Goal: Task Accomplishment & Management: Manage account settings

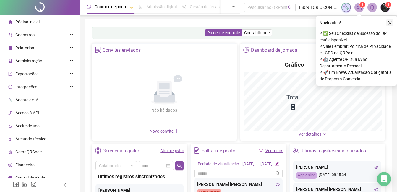
click at [388, 23] on icon "close" at bounding box center [389, 23] width 4 height 4
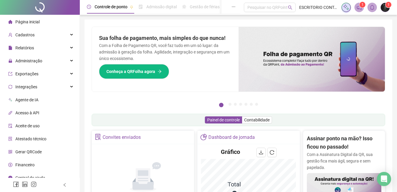
drag, startPoint x: 390, startPoint y: 5, endPoint x: 385, endPoint y: 6, distance: 4.8
click at [390, 5] on sup "1" at bounding box center [388, 5] width 6 height 6
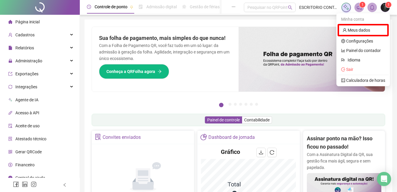
click at [295, 79] on img at bounding box center [311, 59] width 146 height 65
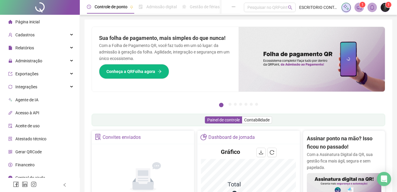
scroll to position [6, 0]
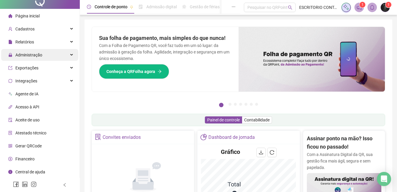
click at [23, 55] on span "Administração" at bounding box center [28, 55] width 27 height 5
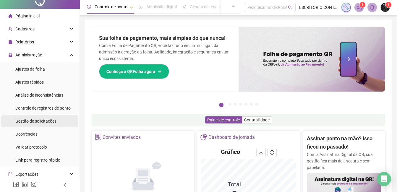
drag, startPoint x: 30, startPoint y: 119, endPoint x: 88, endPoint y: 135, distance: 59.8
click at [30, 120] on span "Gestão de solicitações" at bounding box center [35, 121] width 41 height 5
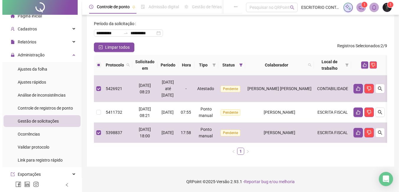
scroll to position [1, 0]
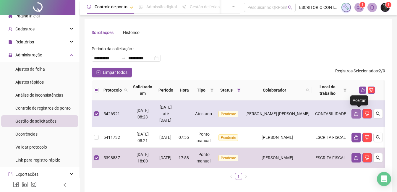
click at [358, 114] on icon "like" at bounding box center [355, 113] width 5 height 5
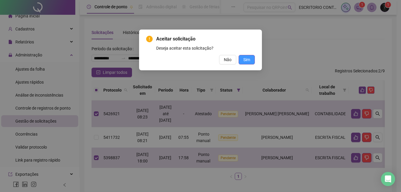
click at [245, 60] on span "Sim" at bounding box center [246, 59] width 7 height 6
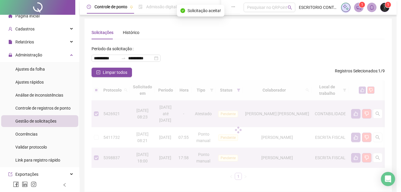
scroll to position [0, 0]
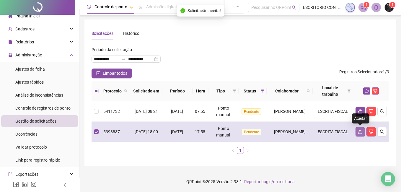
click at [359, 132] on icon "like" at bounding box center [360, 131] width 5 height 5
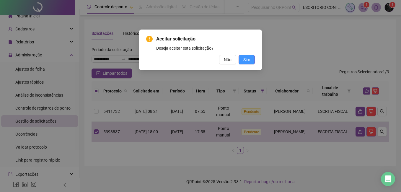
click at [251, 60] on button "Sim" at bounding box center [247, 59] width 16 height 9
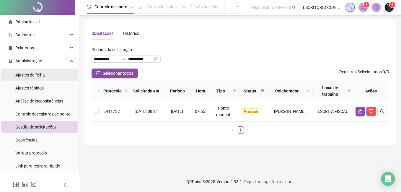
click at [26, 75] on span "Ajustes da folha" at bounding box center [30, 75] width 30 height 5
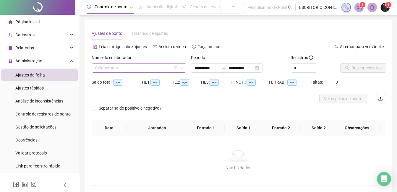
type input "**********"
click at [94, 68] on div "Colaborador" at bounding box center [139, 67] width 95 height 9
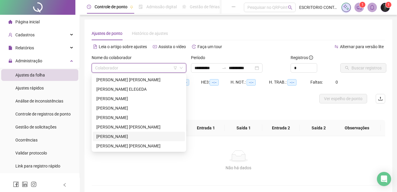
drag, startPoint x: 115, startPoint y: 136, endPoint x: 120, endPoint y: 131, distance: 7.1
click at [116, 136] on div "[PERSON_NAME]" at bounding box center [138, 136] width 85 height 6
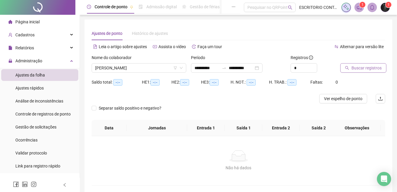
click at [363, 68] on span "Buscar registros" at bounding box center [366, 68] width 30 height 6
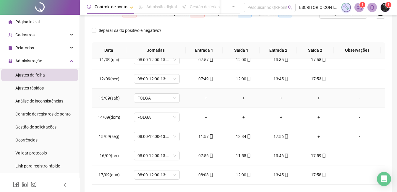
scroll to position [110, 0]
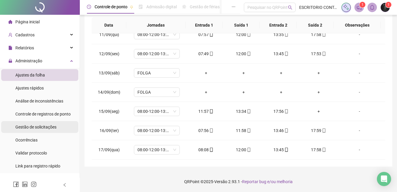
click at [34, 127] on span "Gestão de solicitações" at bounding box center [35, 127] width 41 height 5
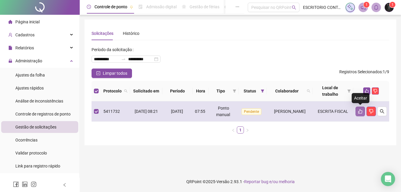
click at [357, 111] on button "button" at bounding box center [360, 111] width 9 height 9
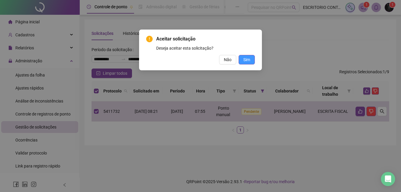
click at [250, 58] on span "Sim" at bounding box center [246, 59] width 7 height 6
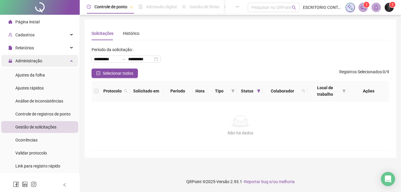
click at [28, 61] on span "Administração" at bounding box center [28, 60] width 27 height 5
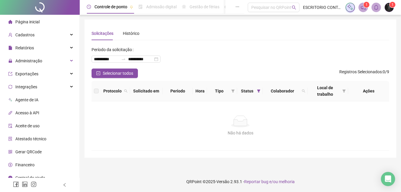
drag, startPoint x: 28, startPoint y: 60, endPoint x: 32, endPoint y: 74, distance: 15.1
click at [29, 63] on span "Administração" at bounding box center [28, 60] width 27 height 5
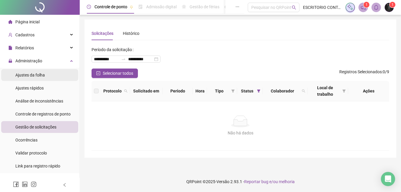
click at [32, 74] on span "Ajustes da folha" at bounding box center [30, 75] width 30 height 5
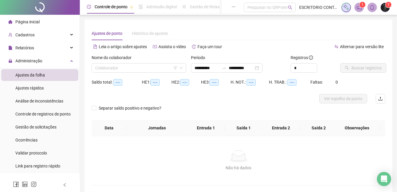
type input "**********"
click at [108, 68] on input "search" at bounding box center [136, 67] width 82 height 9
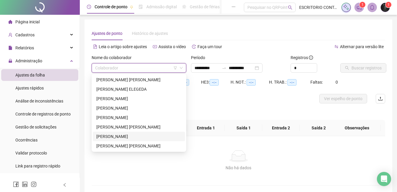
drag, startPoint x: 113, startPoint y: 136, endPoint x: 232, endPoint y: 106, distance: 122.9
click at [113, 136] on div "[PERSON_NAME]" at bounding box center [138, 136] width 85 height 6
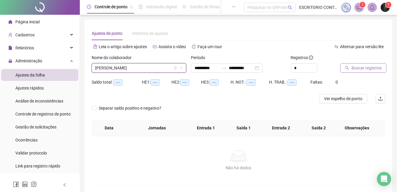
click at [370, 67] on span "Buscar registros" at bounding box center [366, 68] width 30 height 6
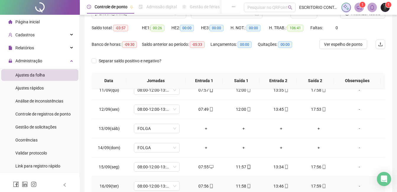
scroll to position [89, 0]
